Goal: Transaction & Acquisition: Book appointment/travel/reservation

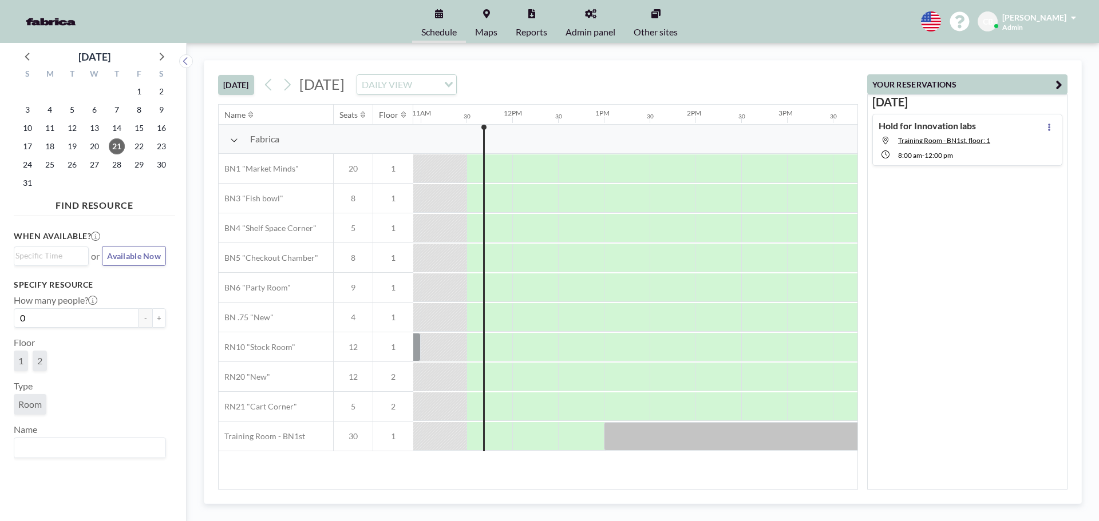
scroll to position [0, 1007]
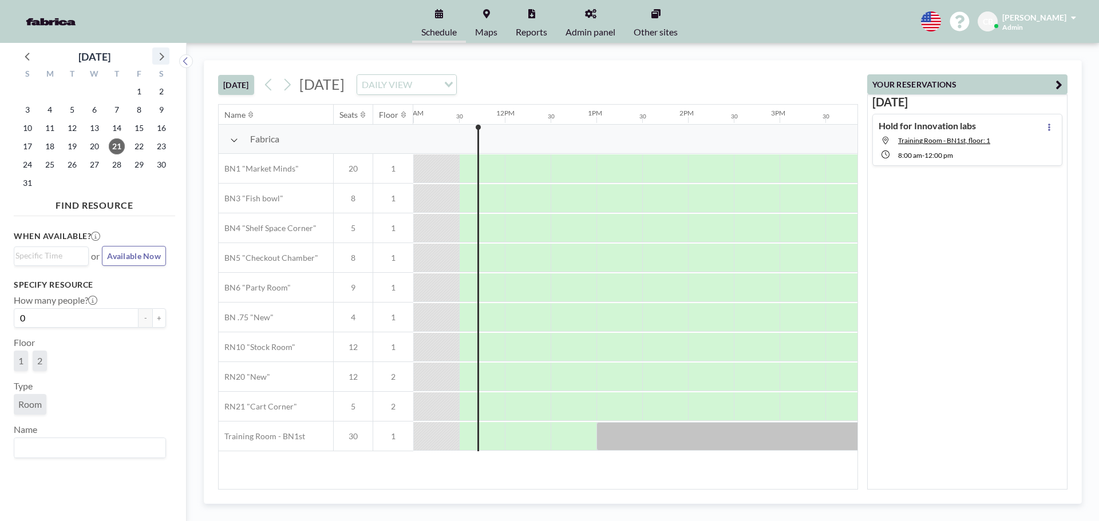
click at [158, 62] on icon at bounding box center [160, 56] width 15 height 15
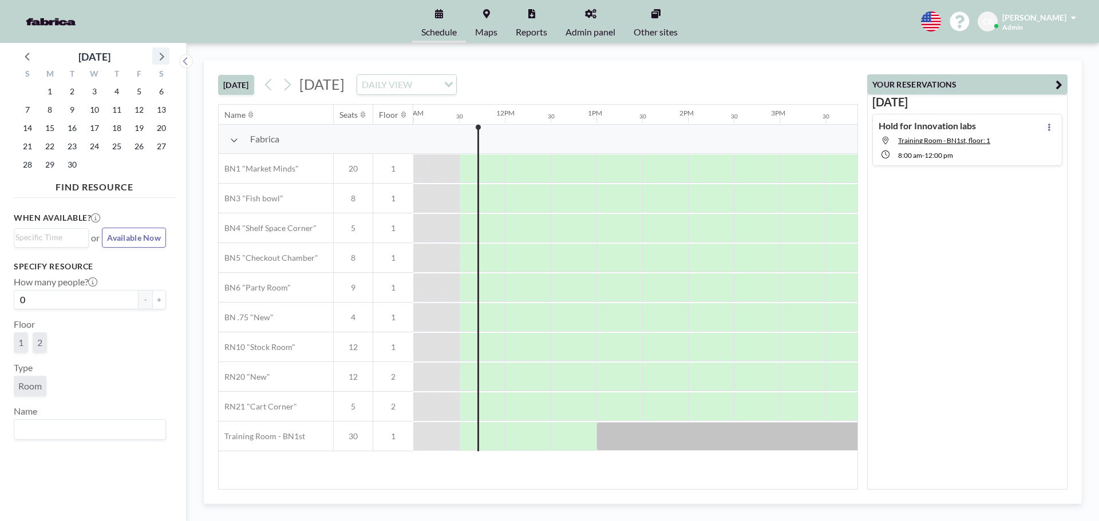
click at [158, 62] on icon at bounding box center [160, 56] width 15 height 15
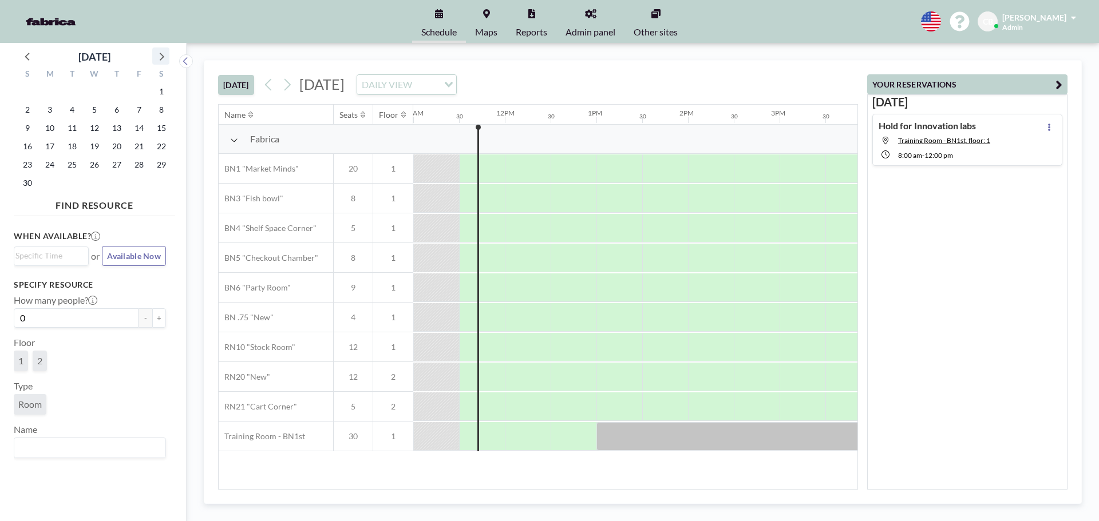
click at [158, 62] on icon at bounding box center [160, 56] width 15 height 15
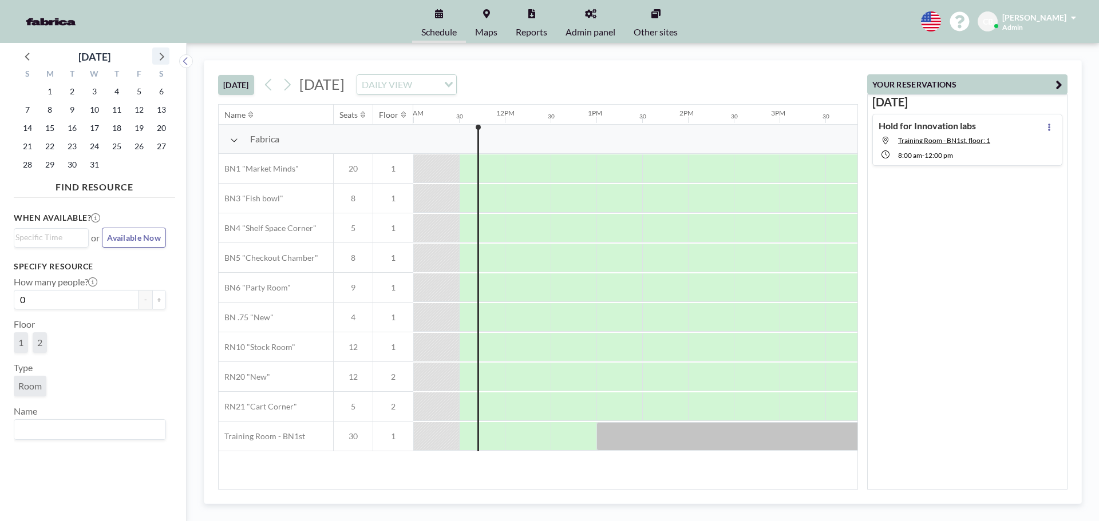
click at [158, 62] on icon at bounding box center [160, 56] width 15 height 15
click at [52, 110] on span "5" at bounding box center [50, 110] width 16 height 16
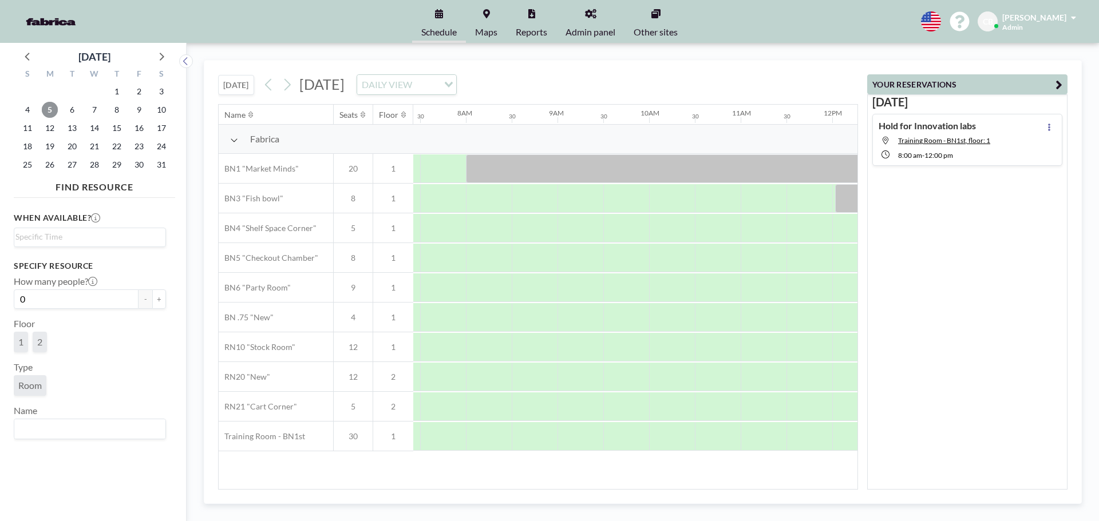
scroll to position [0, 687]
click at [438, 431] on div at bounding box center [436, 436] width 46 height 29
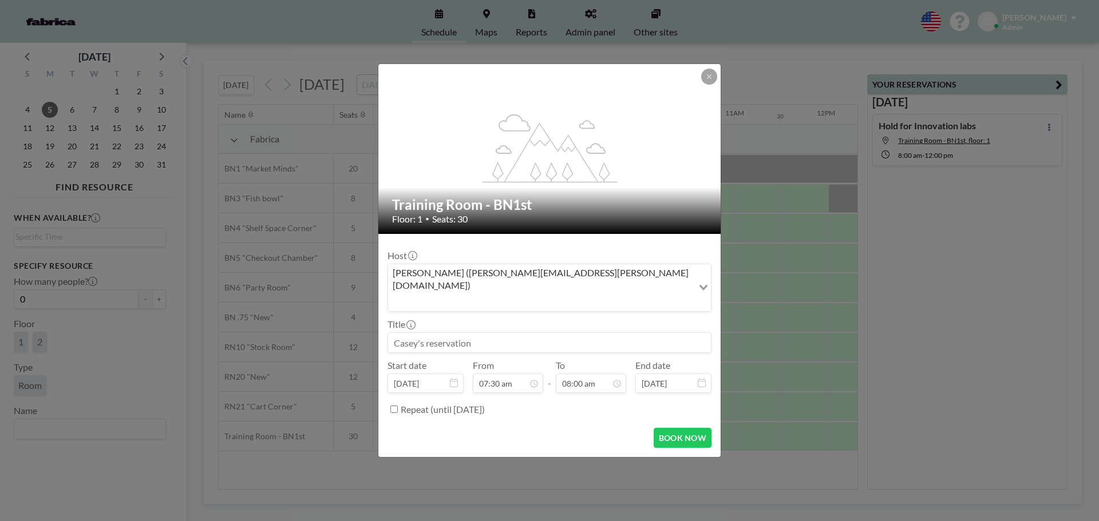
scroll to position [326, 0]
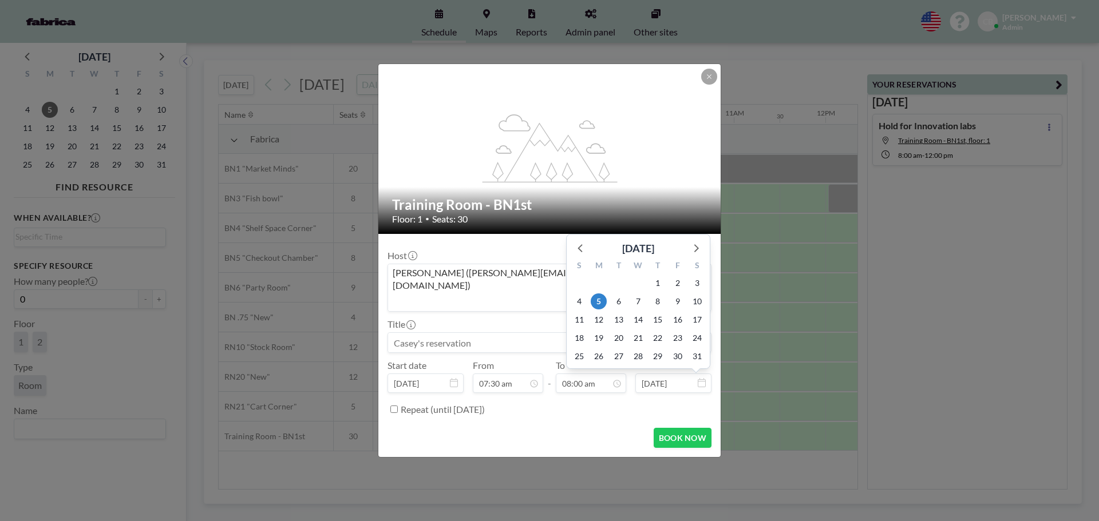
click at [660, 374] on input "[DATE]" at bounding box center [673, 383] width 76 height 19
click at [640, 294] on span "7" at bounding box center [638, 302] width 16 height 16
type input "[DATE]"
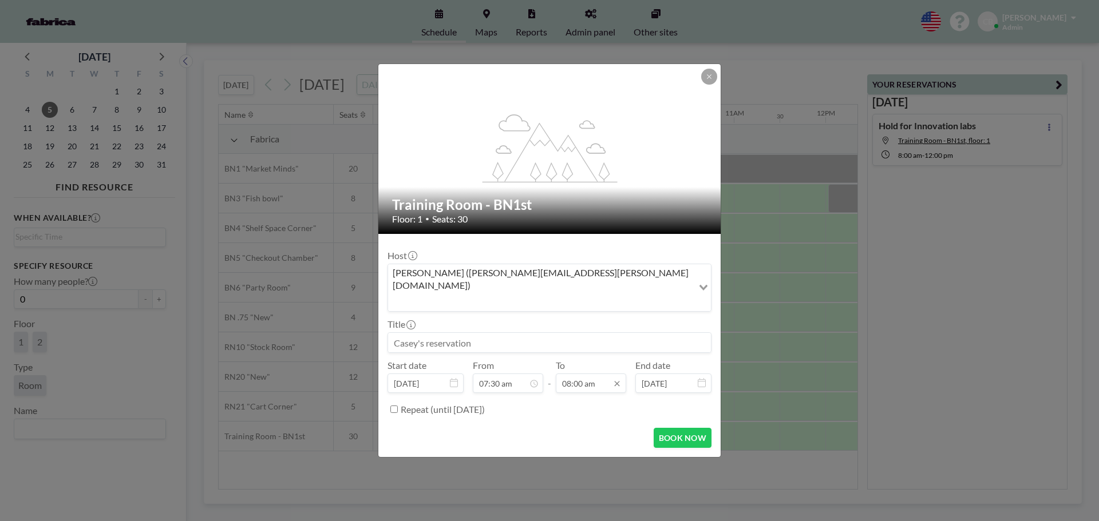
scroll to position [0, 0]
click at [597, 374] on input "08:00 am" at bounding box center [591, 383] width 70 height 19
click at [521, 300] on div "06:00 pm" at bounding box center [564, 310] width 134 height 21
type input "06:00 pm"
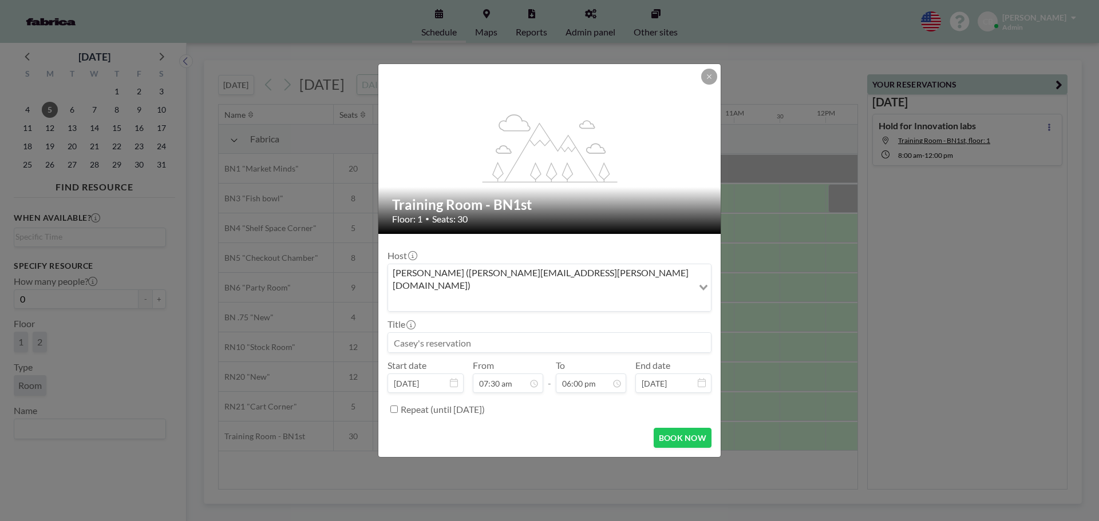
scroll to position [306, 0]
click at [464, 333] on input at bounding box center [549, 342] width 323 height 19
type input "K"
click at [426, 333] on input "MSRE externship" at bounding box center [549, 342] width 323 height 19
click at [420, 333] on input "MSRE xternship" at bounding box center [549, 342] width 323 height 19
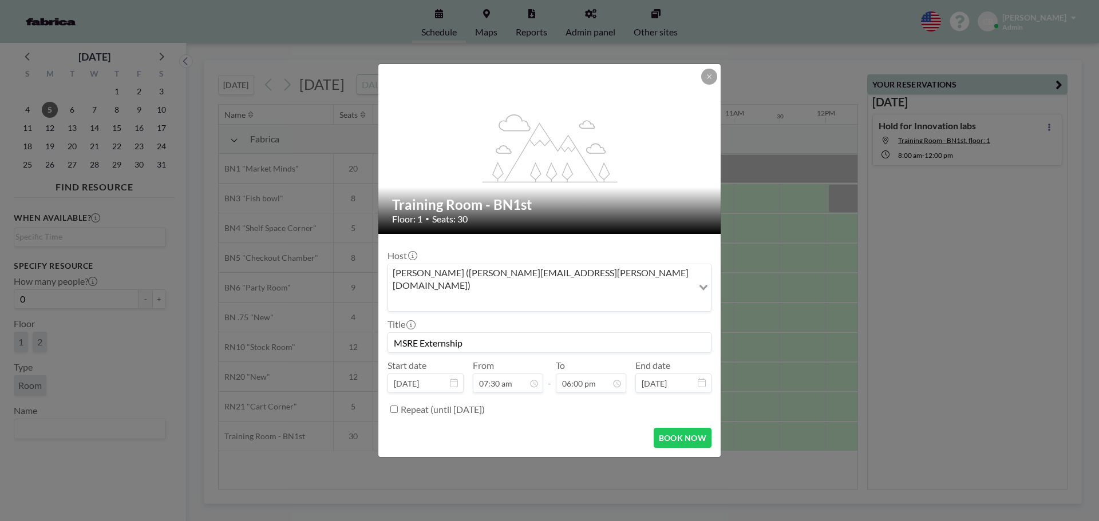
click at [475, 333] on input "MSRE Externship" at bounding box center [549, 342] width 323 height 19
drag, startPoint x: 557, startPoint y: 318, endPoint x: 559, endPoint y: 327, distance: 9.3
drag, startPoint x: 559, startPoint y: 327, endPoint x: 535, endPoint y: 342, distance: 29.1
click at [535, 343] on div "Host [PERSON_NAME] ([PERSON_NAME][EMAIL_ADDRESS][PERSON_NAME][DOMAIN_NAME]) Loa…" at bounding box center [549, 331] width 324 height 176
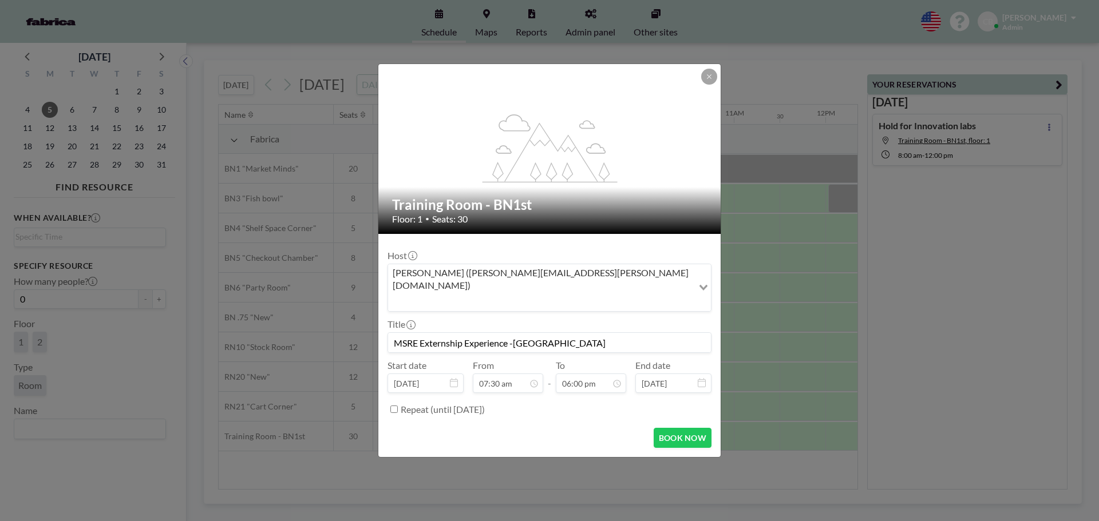
click at [558, 333] on input "MSRE Externship Experience -[GEOGRAPHIC_DATA]" at bounding box center [549, 342] width 323 height 19
click at [618, 333] on input "MSRE Externship Experience -[GEOGRAPHIC_DATA]" at bounding box center [549, 342] width 323 height 19
type input "MSRE Externship Experience -[GEOGRAPHIC_DATA]"
click at [679, 428] on button "BOOK NOW" at bounding box center [683, 438] width 58 height 20
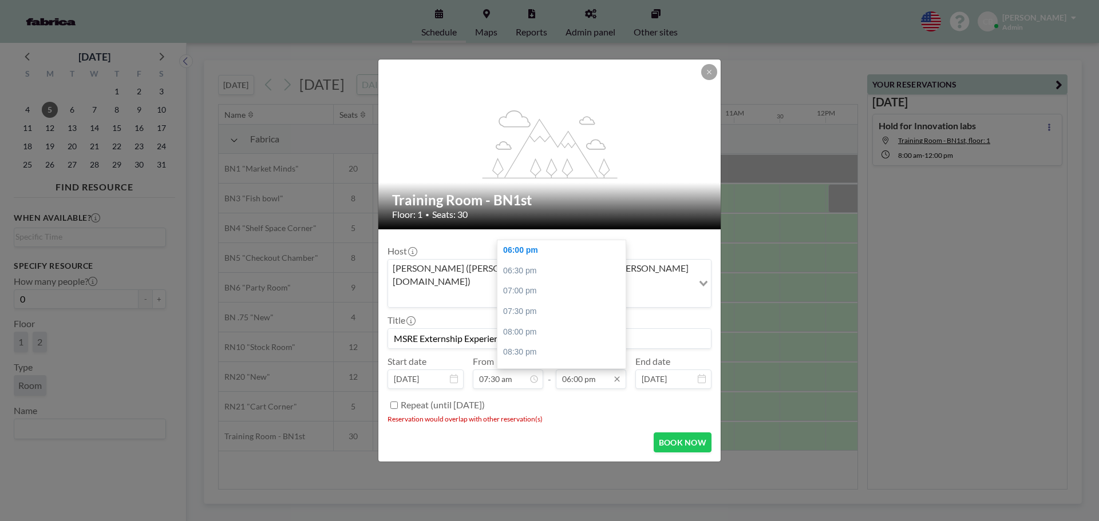
click at [576, 370] on input "06:00 pm" at bounding box center [591, 379] width 70 height 19
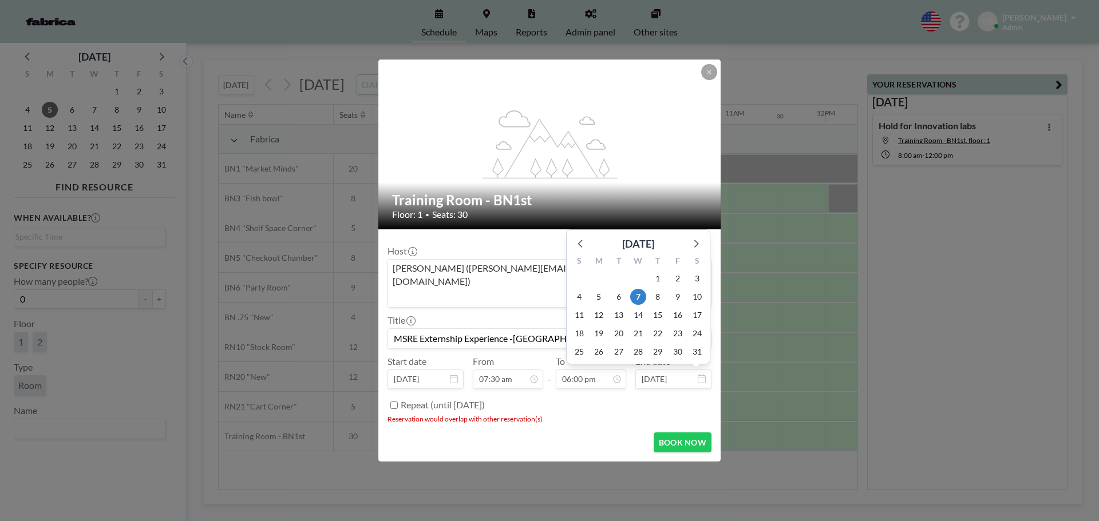
click at [644, 370] on input "[DATE]" at bounding box center [673, 379] width 76 height 19
click at [596, 289] on span "5" at bounding box center [599, 297] width 16 height 16
type input "[DATE]"
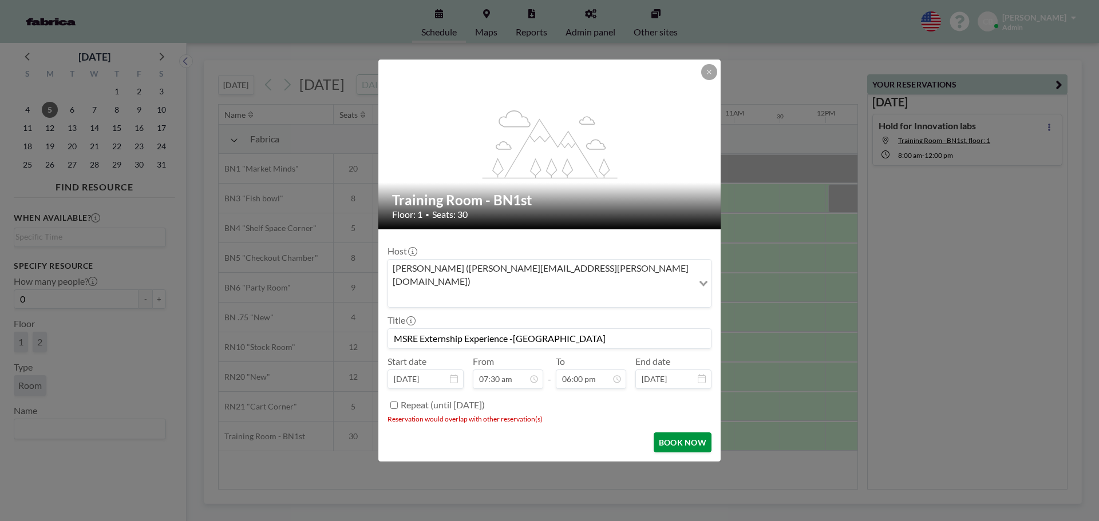
click at [677, 433] on button "BOOK NOW" at bounding box center [683, 443] width 58 height 20
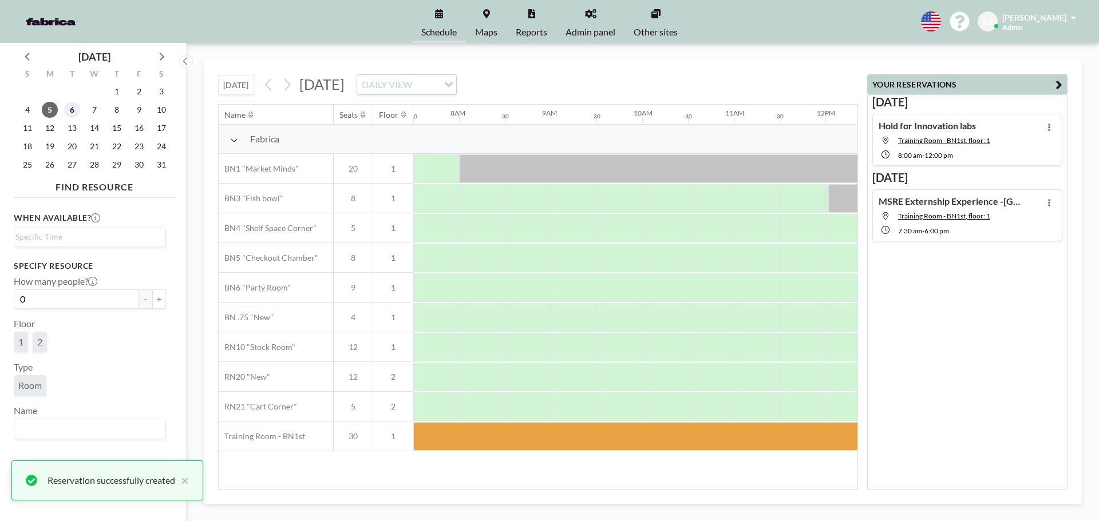
click at [72, 113] on span "6" at bounding box center [72, 110] width 16 height 16
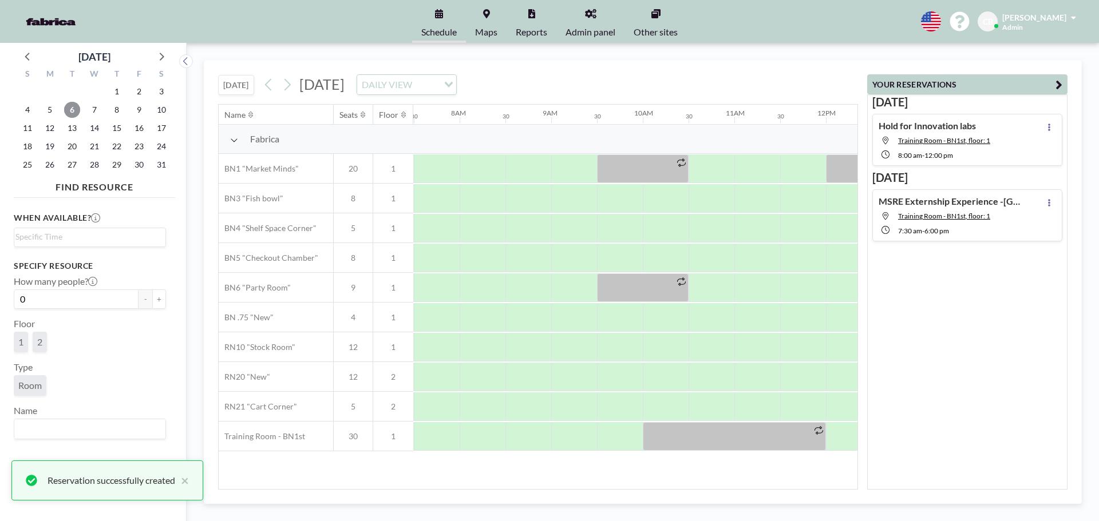
scroll to position [0, 687]
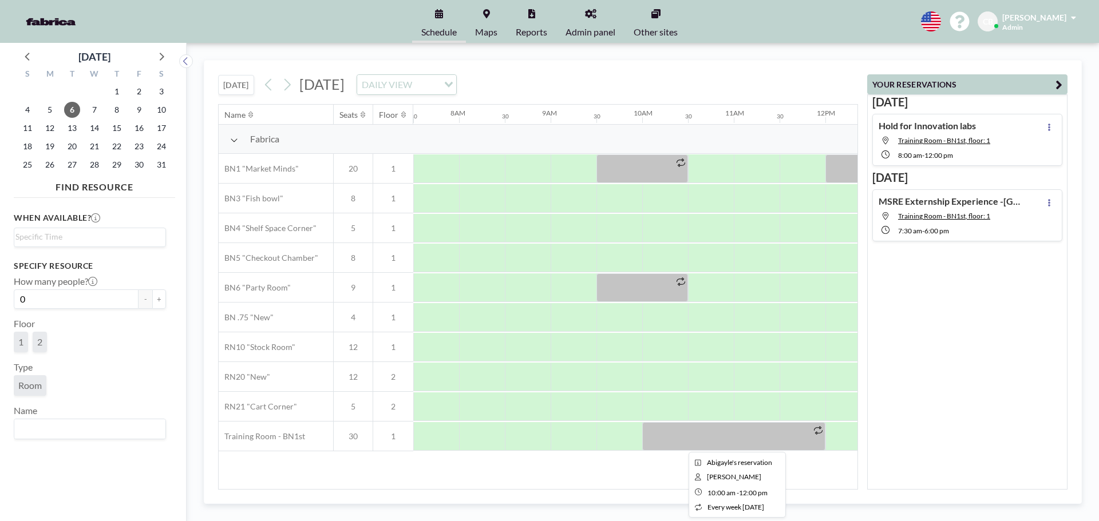
click at [714, 437] on div at bounding box center [733, 436] width 183 height 29
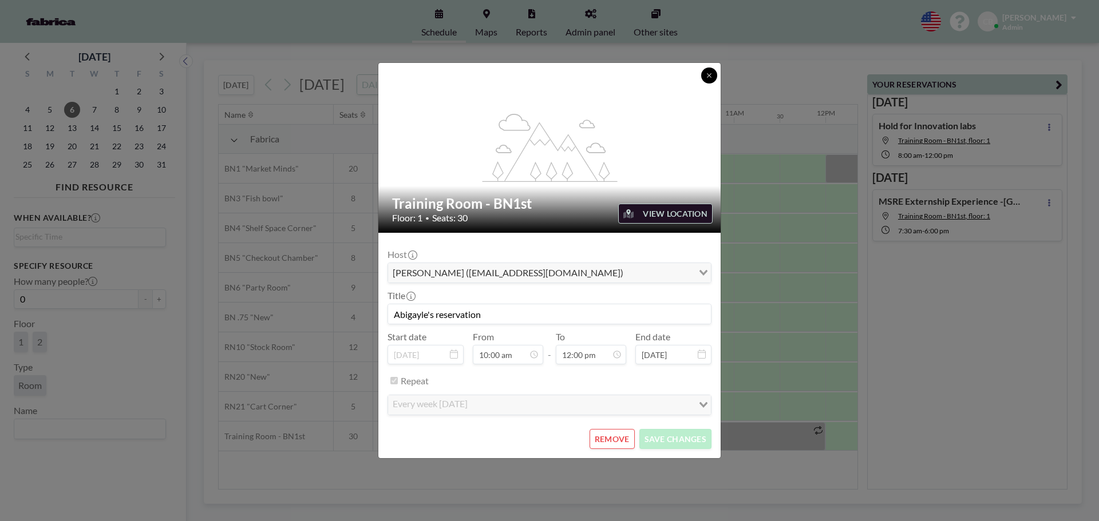
click at [705, 76] on button at bounding box center [709, 76] width 16 height 16
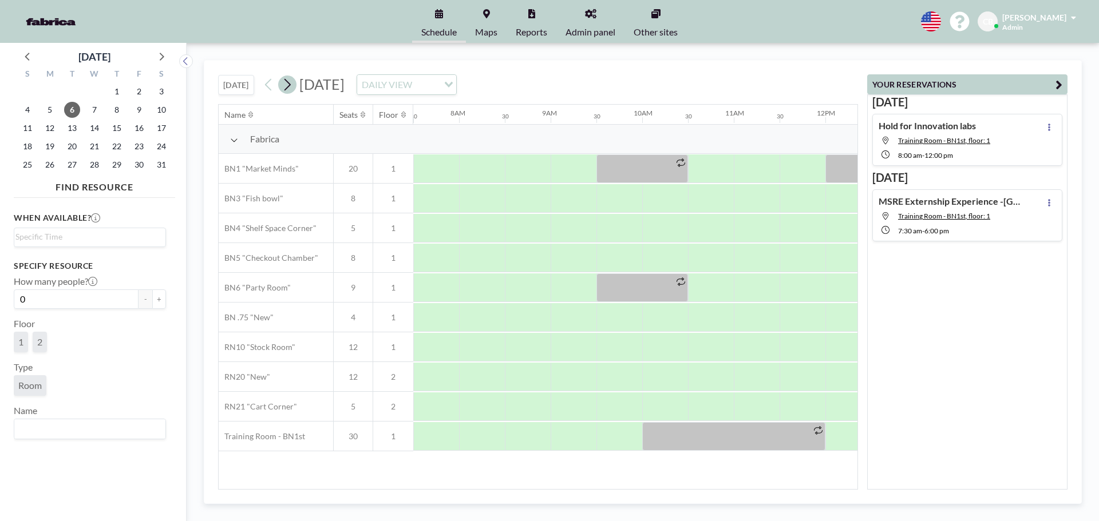
click at [292, 85] on icon at bounding box center [287, 84] width 11 height 17
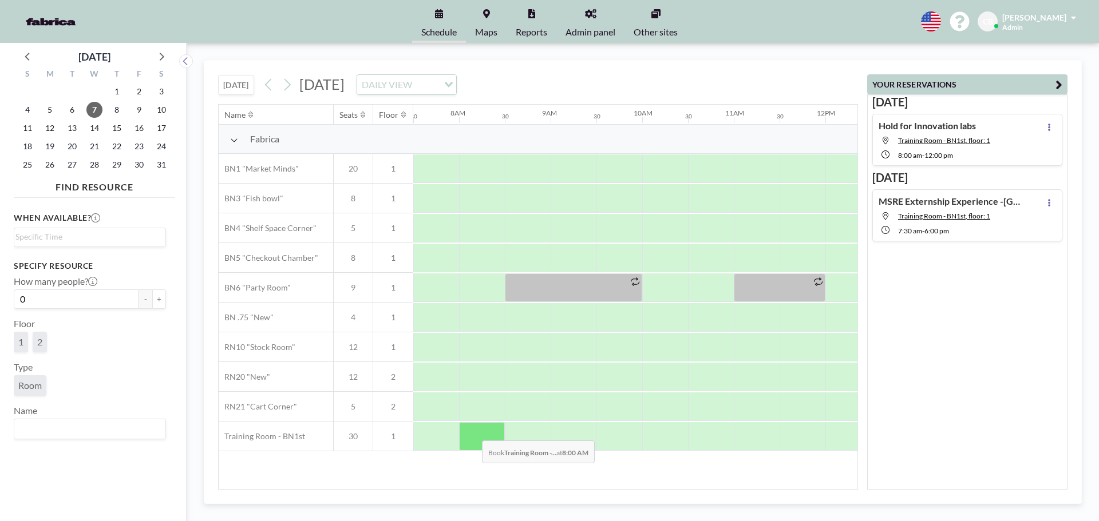
click at [473, 432] on div at bounding box center [482, 436] width 46 height 29
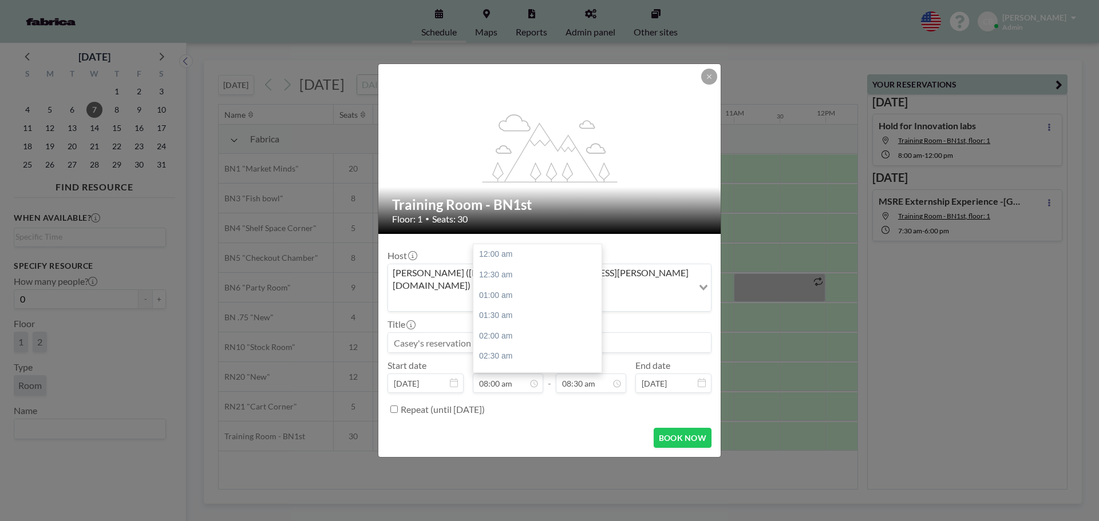
scroll to position [326, 0]
click at [445, 333] on input at bounding box center [549, 342] width 323 height 19
drag, startPoint x: 711, startPoint y: 94, endPoint x: 693, endPoint y: 111, distance: 25.1
click at [711, 85] on button at bounding box center [709, 77] width 16 height 16
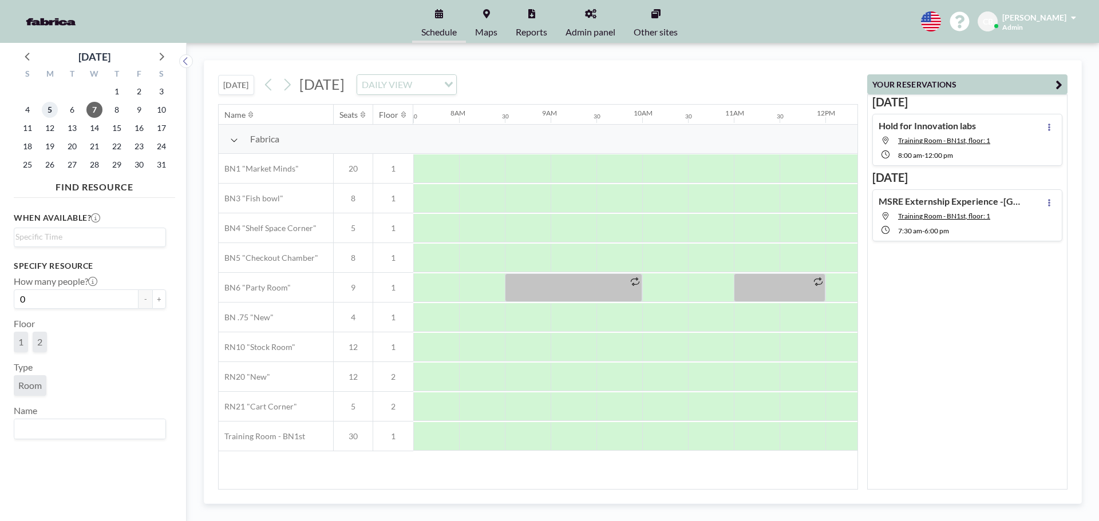
click at [47, 110] on span "5" at bounding box center [50, 110] width 16 height 16
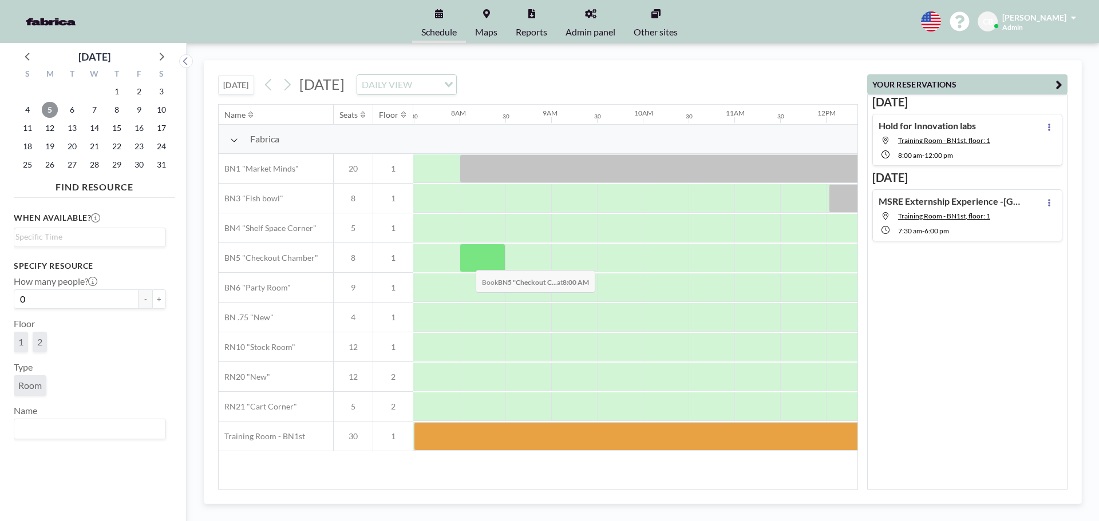
scroll to position [0, 687]
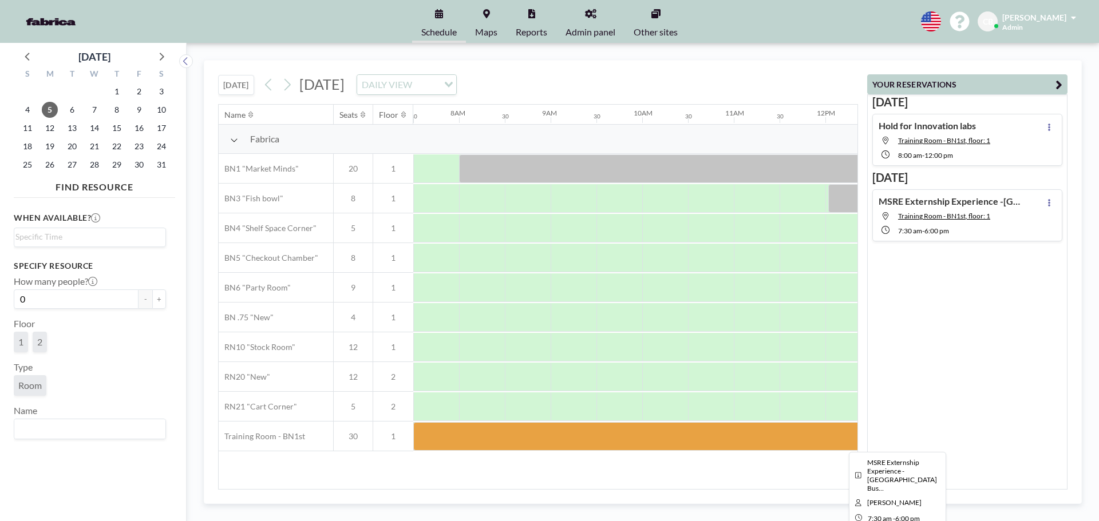
click at [615, 446] on div at bounding box center [894, 436] width 962 height 29
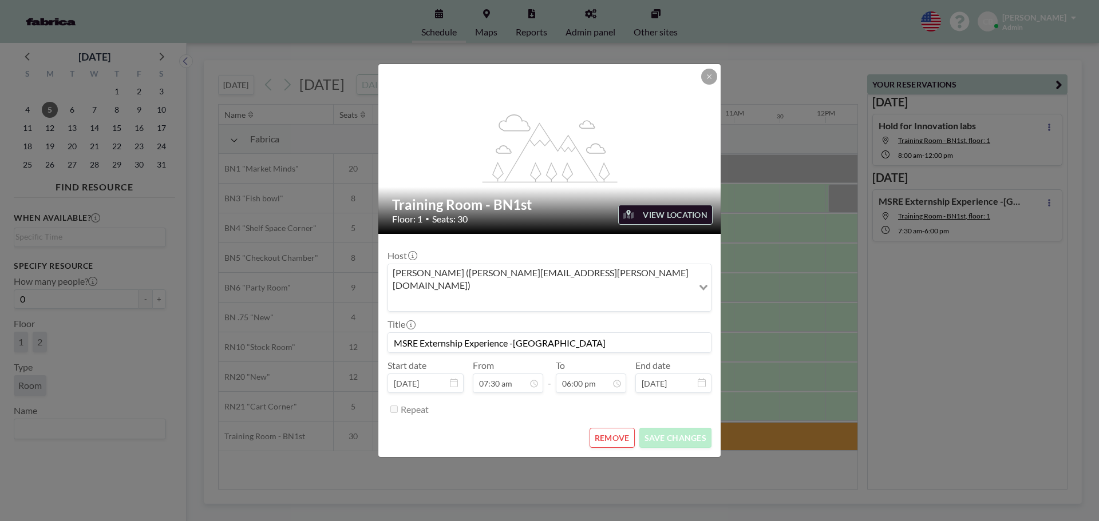
scroll to position [0, 0]
drag, startPoint x: 610, startPoint y: 324, endPoint x: 377, endPoint y: 327, distance: 233.0
click at [377, 327] on div "flex-grow: 1.2; Training Room - BN1st Floor: 1 • Seats: 30 VIEW LOCATION Host […" at bounding box center [549, 260] width 1099 height 521
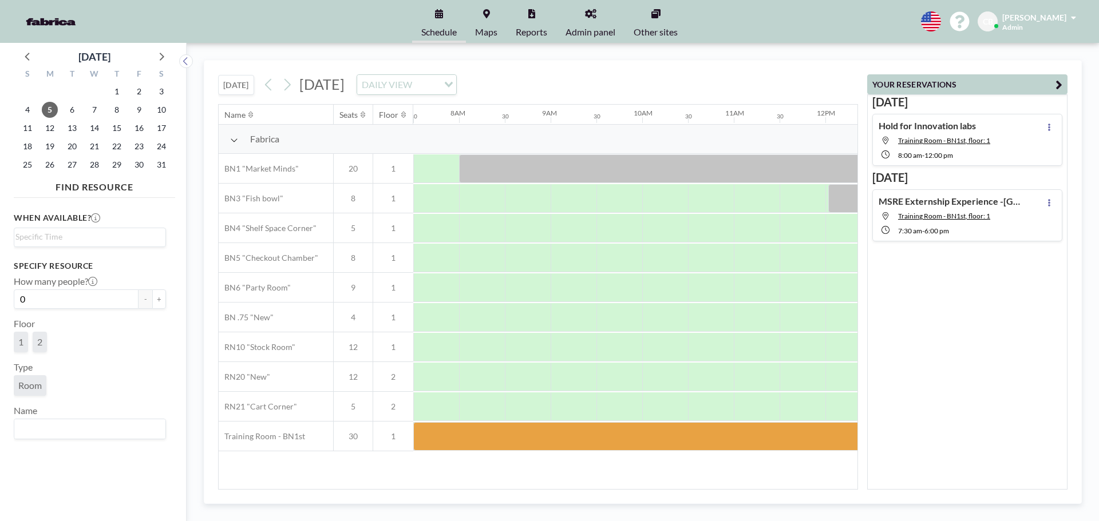
click at [105, 112] on div "8" at bounding box center [116, 110] width 22 height 18
click at [96, 113] on span "7" at bounding box center [94, 110] width 16 height 16
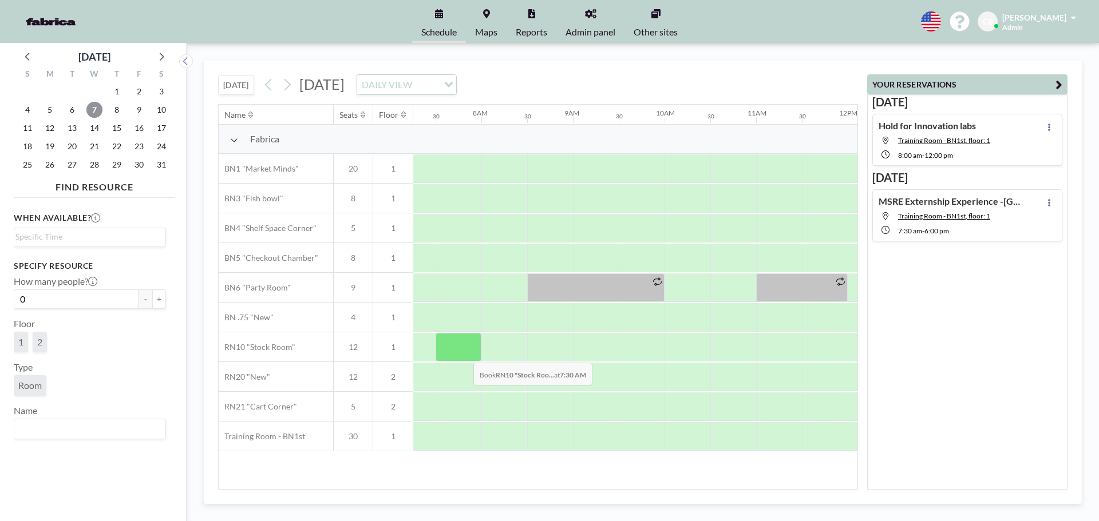
scroll to position [0, 687]
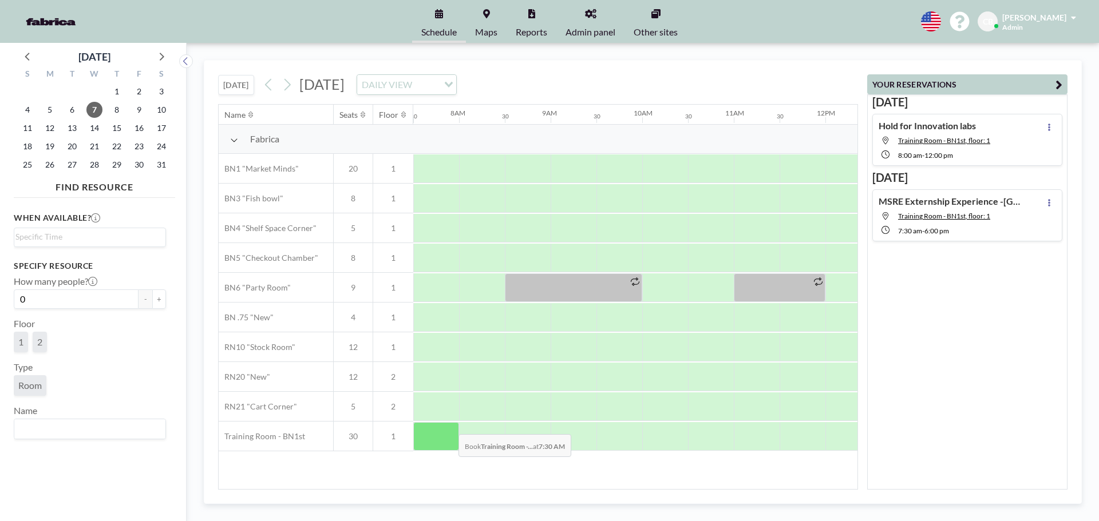
click at [449, 426] on div at bounding box center [436, 436] width 46 height 29
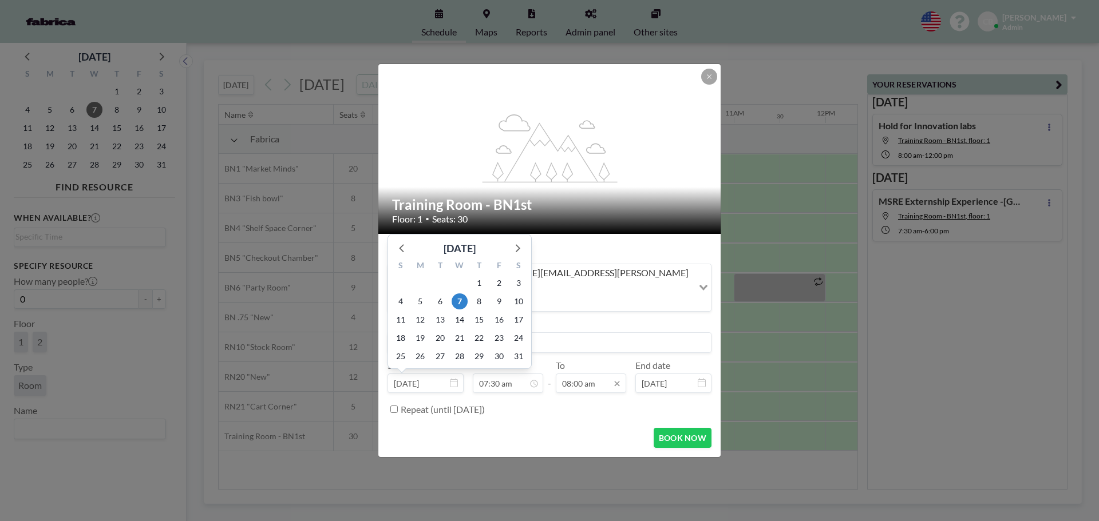
scroll to position [306, 0]
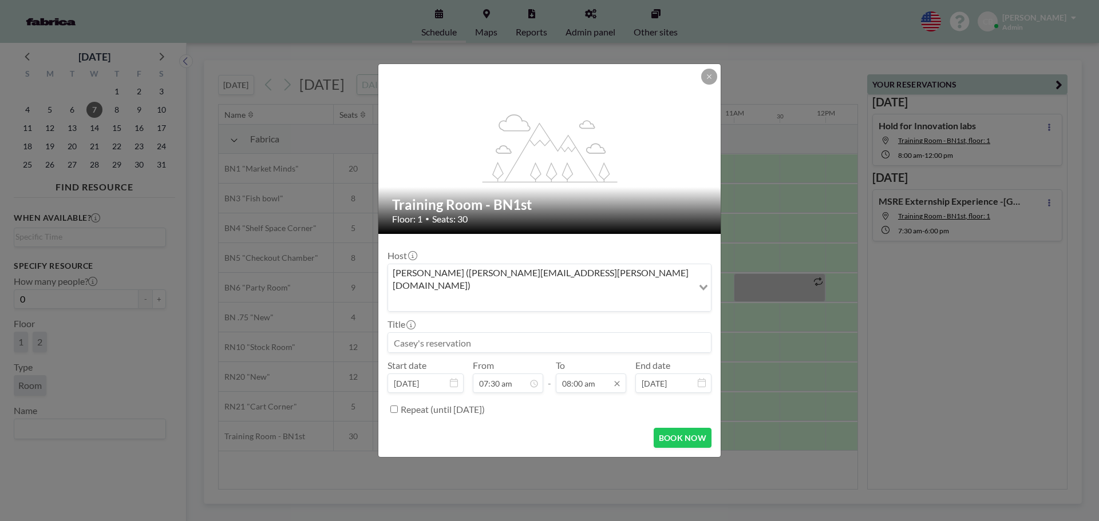
click at [590, 374] on input "08:00 am" at bounding box center [591, 383] width 70 height 19
click at [529, 251] on div "06:00 pm" at bounding box center [564, 261] width 134 height 21
type input "06:00 pm"
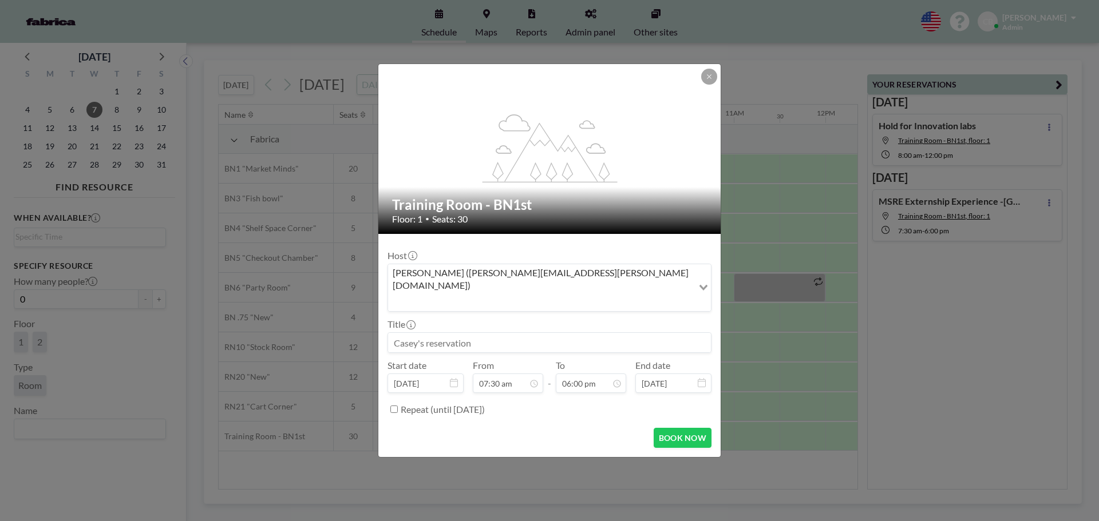
click at [460, 333] on input at bounding box center [549, 342] width 323 height 19
paste input "That is perfect. I want to clarify one thing. Does this include all other fees,…"
type input "That is perfect. I want to clarify one thing. Does this include all other fees,…"
click at [474, 333] on input "That is perfect. I want to clarify one thing. Does this include all other fees,…" at bounding box center [549, 342] width 323 height 19
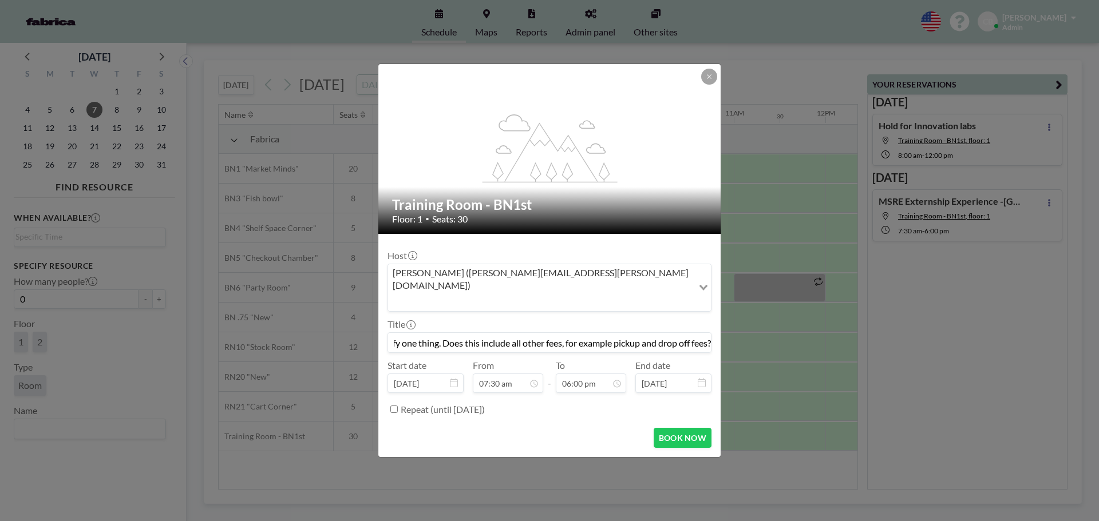
click at [474, 333] on input "That is perfect. I want to clarify one thing. Does this include all other fees,…" at bounding box center [549, 342] width 323 height 19
click at [536, 319] on div "Title" at bounding box center [549, 336] width 324 height 34
click at [535, 333] on input at bounding box center [549, 342] width 323 height 19
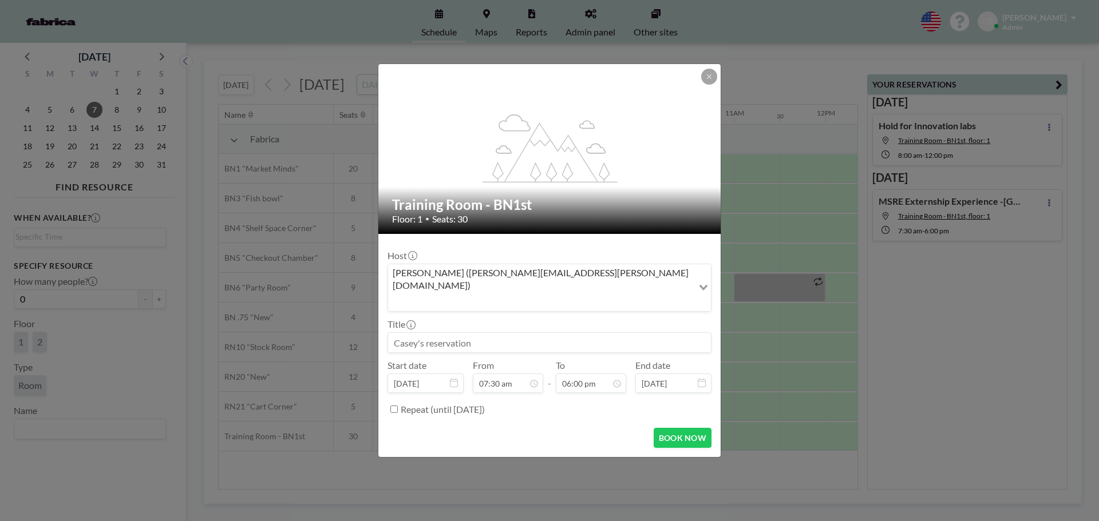
type input "V"
paste input "a MSRE externship experience"
click at [399, 333] on input "a MSRE externship experience" at bounding box center [549, 342] width 323 height 19
click at [424, 333] on input "MSRE externship experience" at bounding box center [549, 342] width 323 height 19
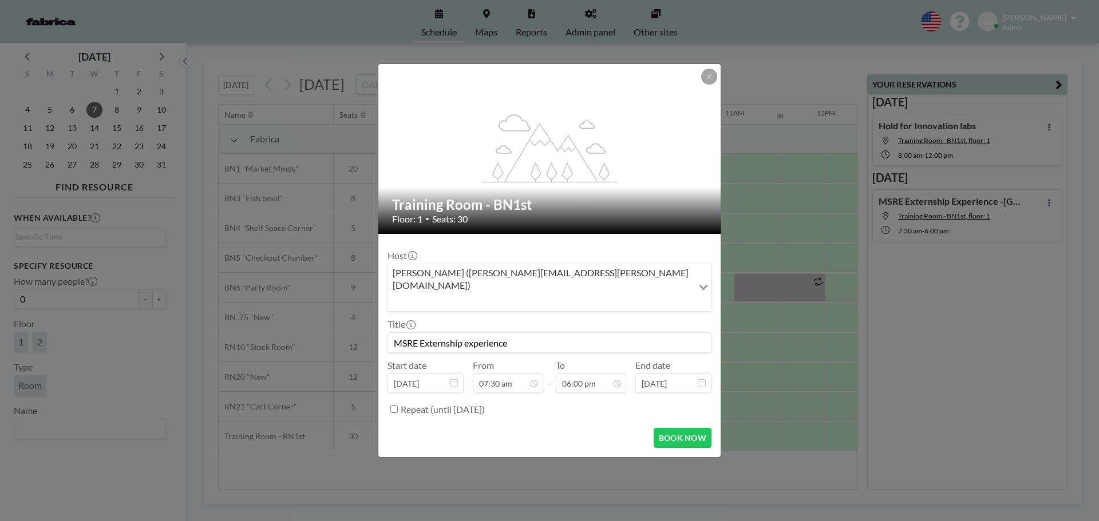
click at [468, 333] on input "MSRE Externship experience" at bounding box center [549, 342] width 323 height 19
click at [556, 333] on input "MSRE Externship Experience" at bounding box center [549, 342] width 323 height 19
click at [667, 428] on button "BOOK NOW" at bounding box center [683, 438] width 58 height 20
type input "MSRE Externship Experience -Leeds School of Business"
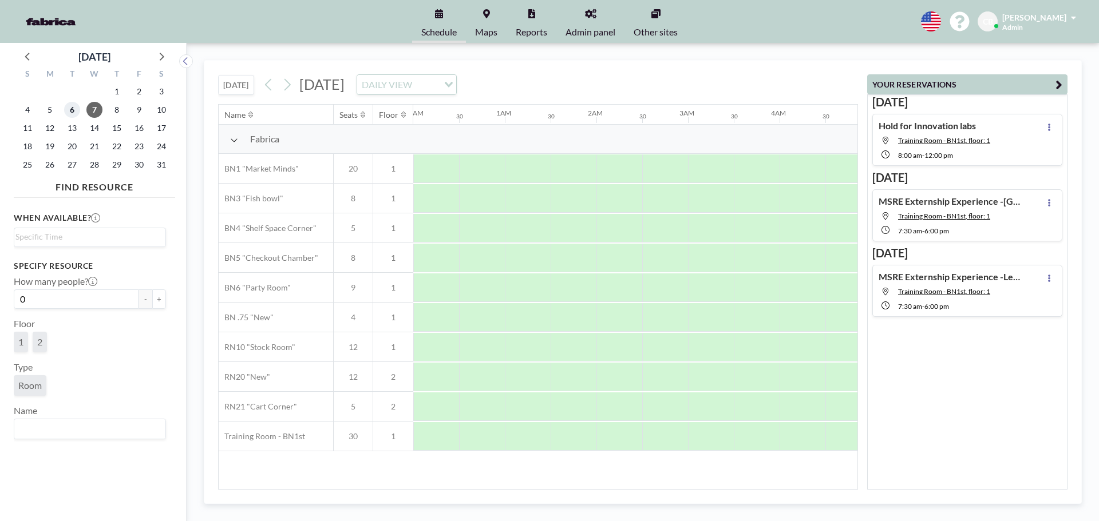
scroll to position [0, 615]
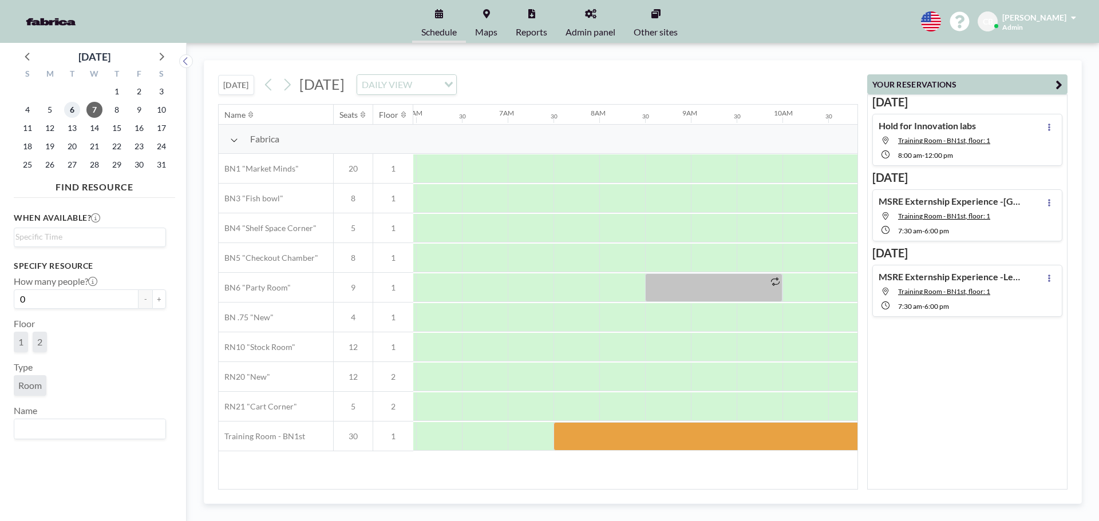
click at [73, 113] on span "6" at bounding box center [72, 110] width 16 height 16
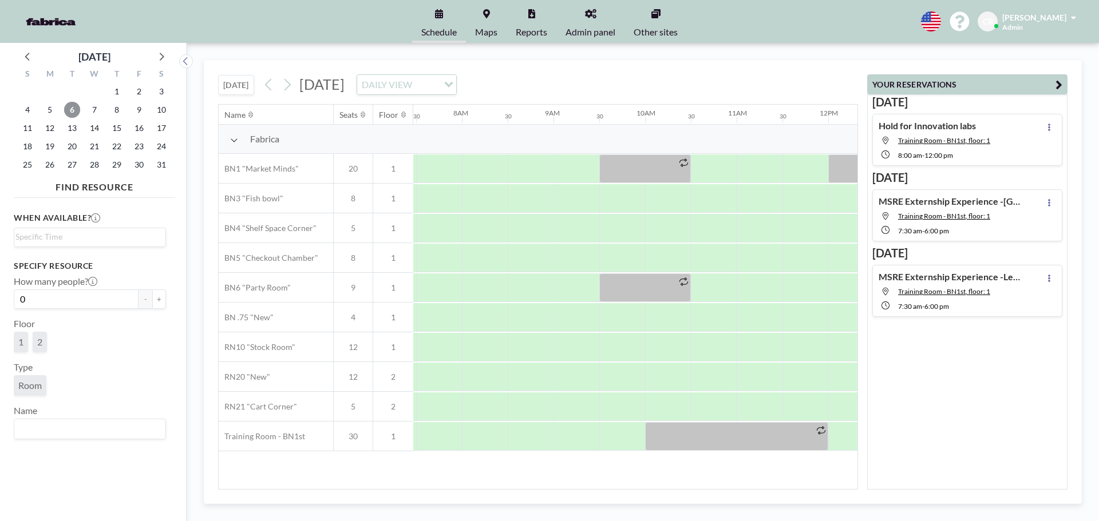
scroll to position [0, 687]
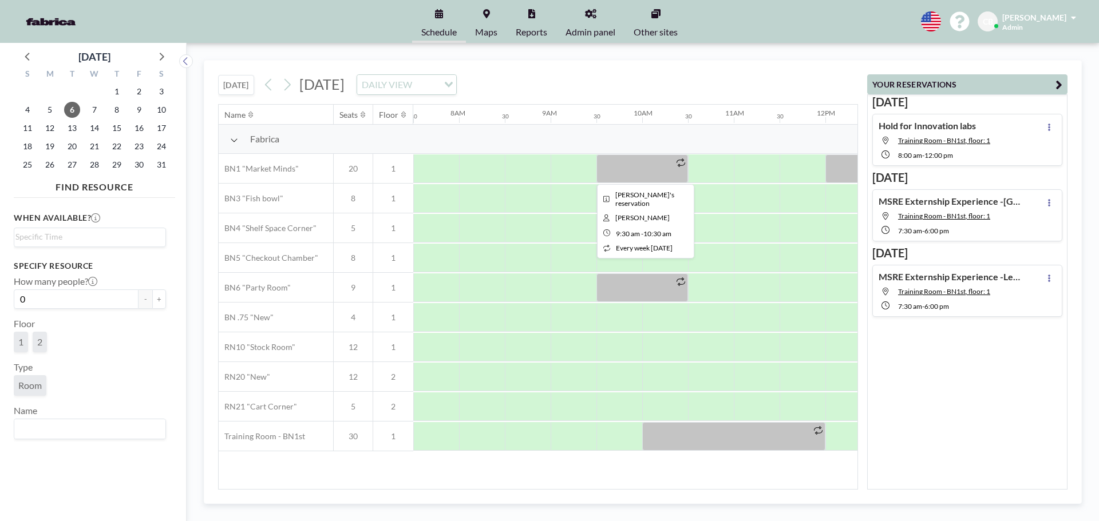
click at [669, 169] on div at bounding box center [642, 169] width 92 height 29
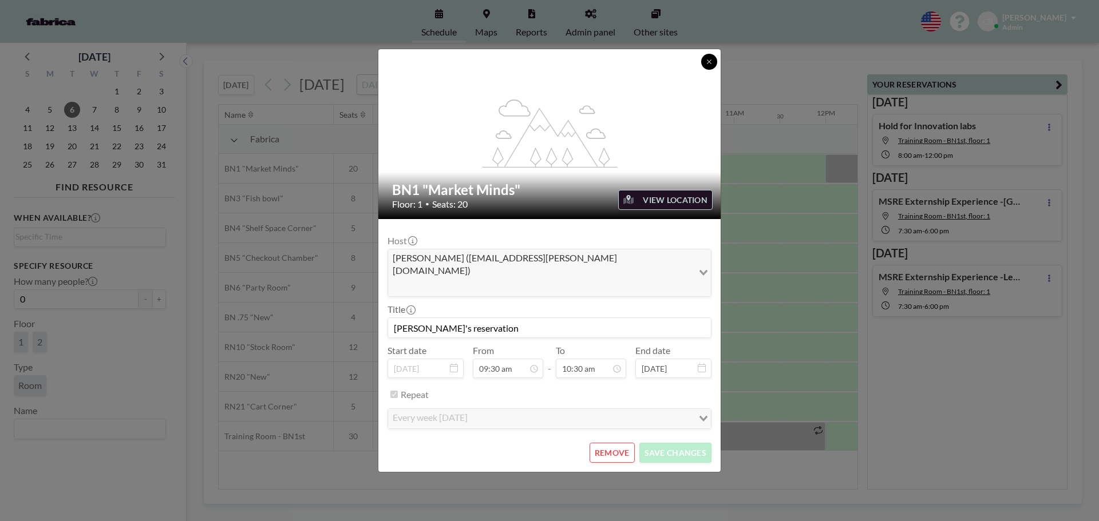
click at [711, 70] on button at bounding box center [709, 62] width 16 height 16
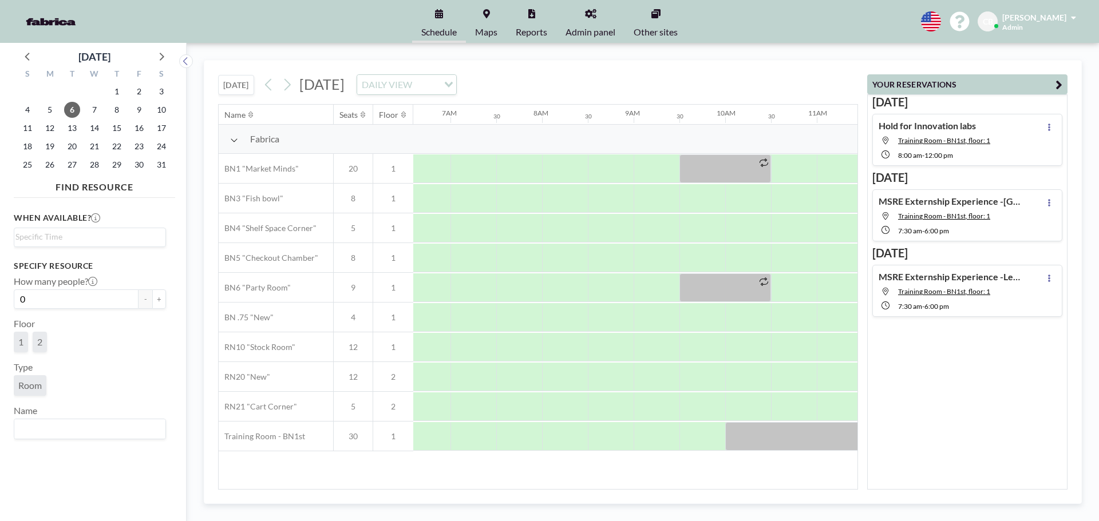
scroll to position [0, 660]
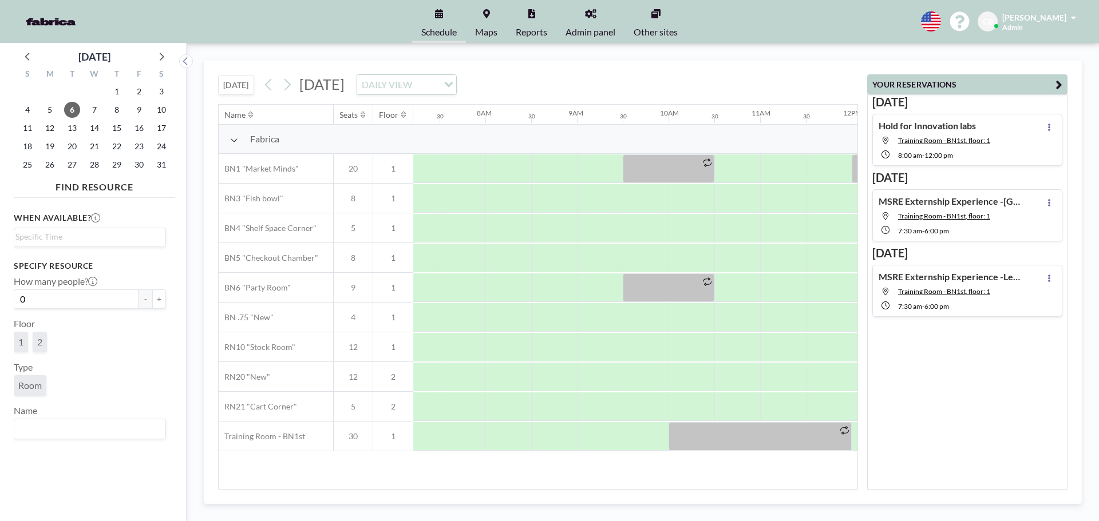
click at [923, 394] on div "[DATE] Hold for Innovation labs Training Room - BN1st, floor: 1 8:00 AM - 12:00…" at bounding box center [967, 291] width 200 height 395
